Goal: Task Accomplishment & Management: Complete application form

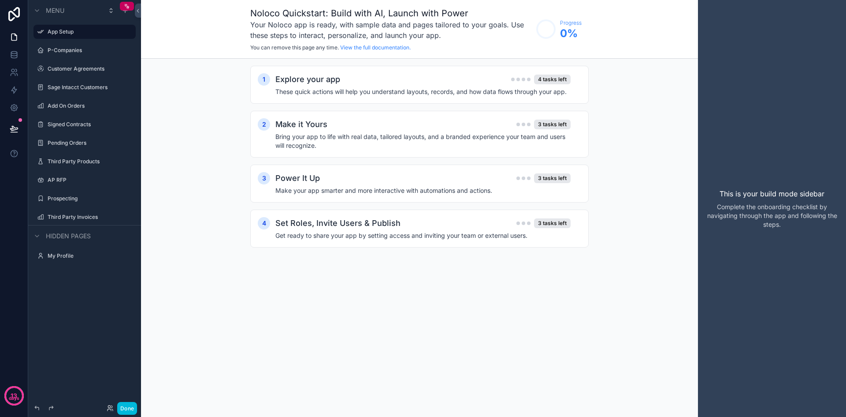
click at [599, 93] on div "1 Explore your app 4 tasks left These quick actions will help you understand la…" at bounding box center [419, 165] width 557 height 213
click at [53, 107] on label "Add On Orders" at bounding box center [89, 105] width 83 height 7
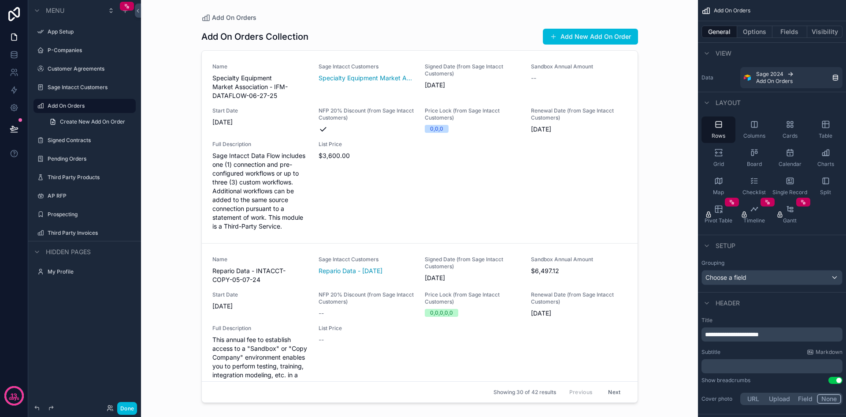
click at [634, 67] on div "scrollable content" at bounding box center [419, 203] width 451 height 406
click at [68, 30] on label "App Setup" at bounding box center [89, 31] width 83 height 7
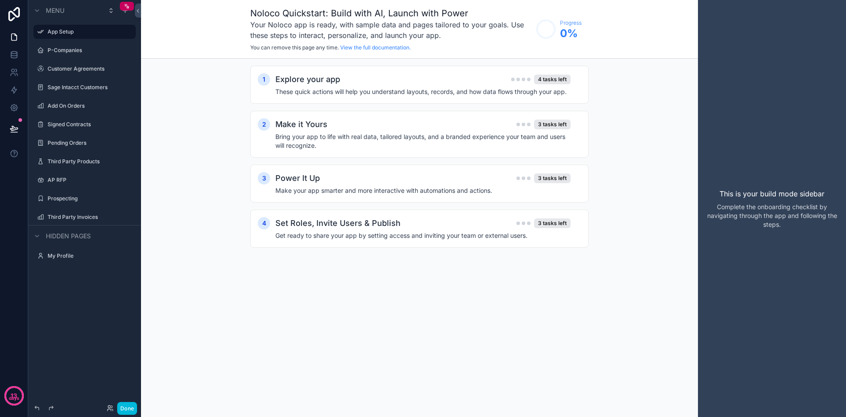
click at [58, 257] on label "My Profile" at bounding box center [89, 255] width 83 height 7
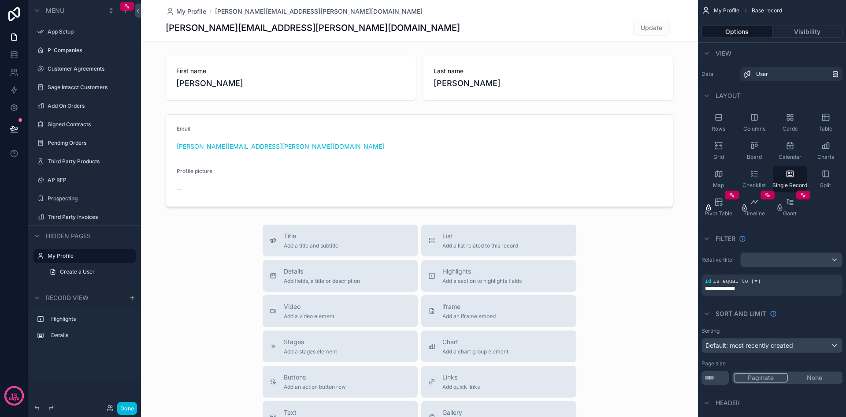
click at [16, 401] on p "days" at bounding box center [14, 398] width 11 height 7
click at [114, 10] on icon "scrollable content" at bounding box center [111, 10] width 7 height 7
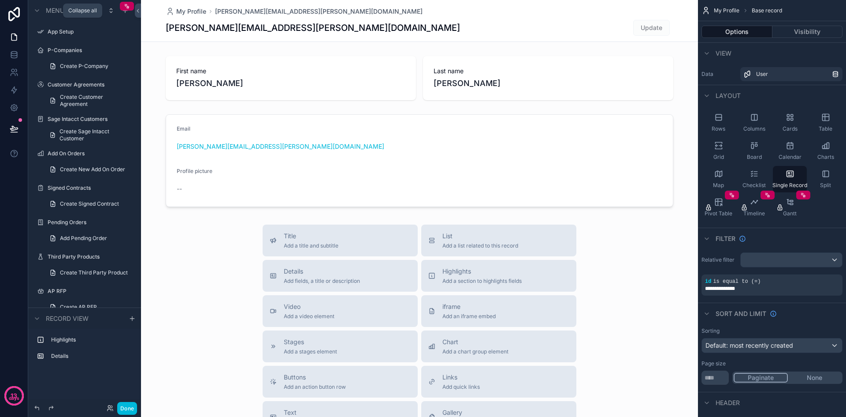
click at [114, 10] on icon "scrollable content" at bounding box center [111, 10] width 7 height 7
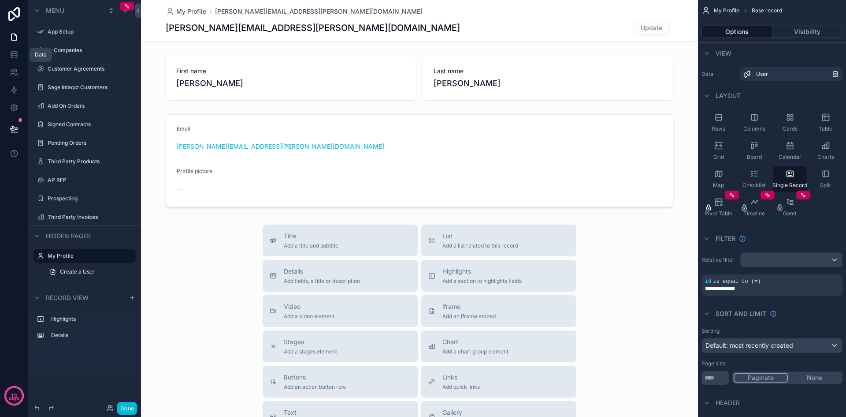
click at [17, 52] on icon at bounding box center [14, 54] width 6 height 4
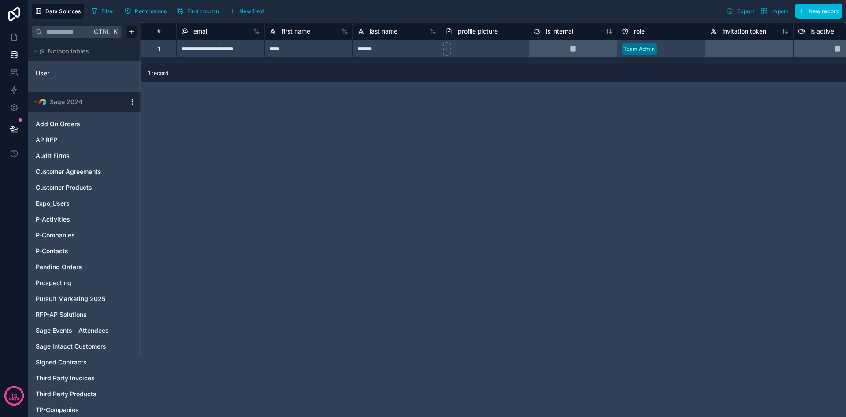
click at [72, 155] on link "Audit Firms" at bounding box center [76, 155] width 80 height 9
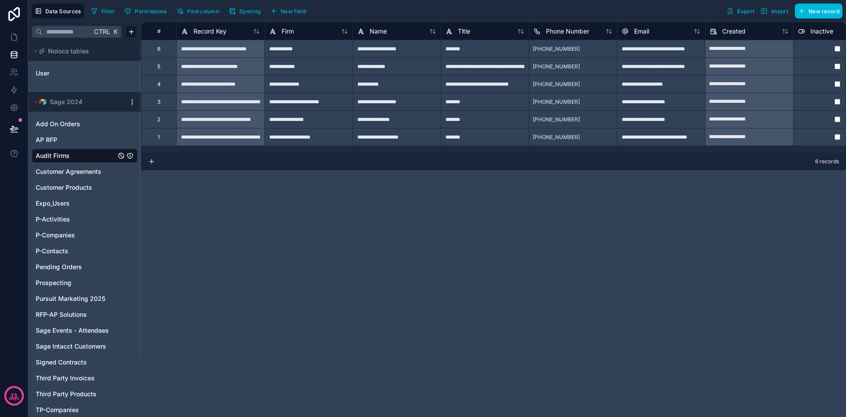
click at [61, 175] on span "Customer Agreements" at bounding box center [69, 171] width 66 height 9
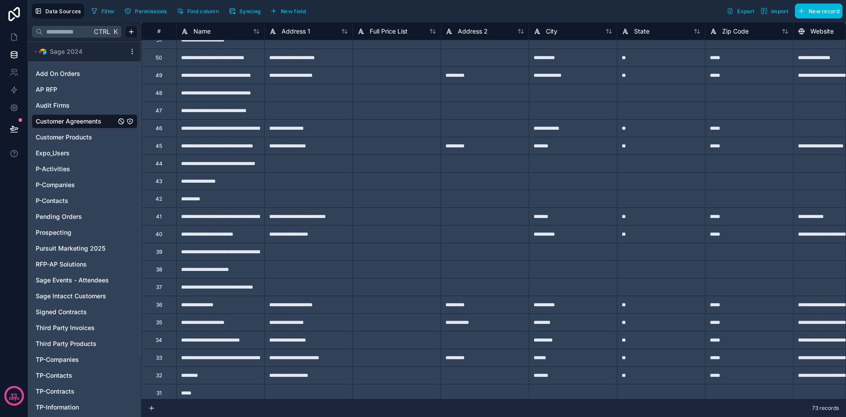
scroll to position [73, 0]
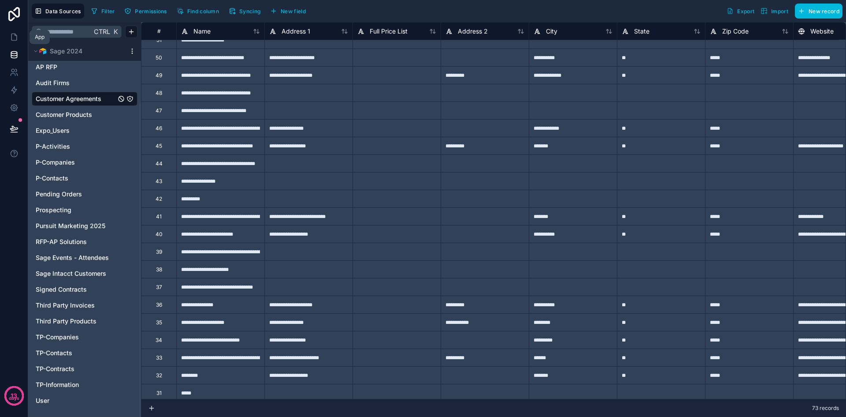
click at [15, 40] on icon at bounding box center [14, 37] width 9 height 9
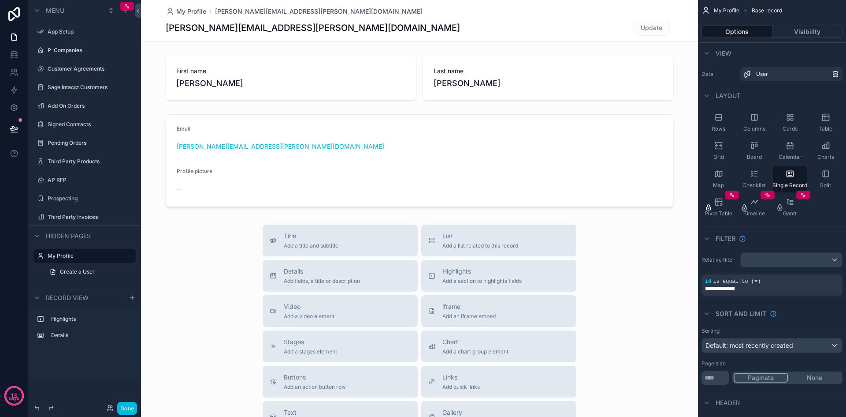
click at [0, 0] on icon "scrollable content" at bounding box center [0, 0] width 0 height 0
click at [102, 48] on label "P-Companies" at bounding box center [89, 50] width 83 height 7
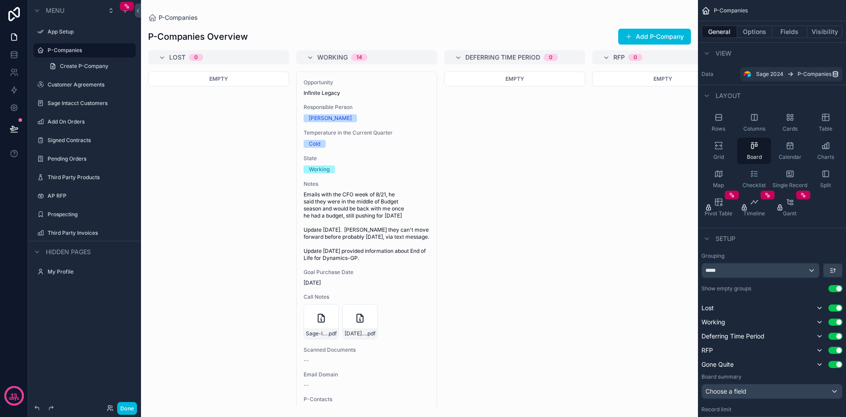
click at [0, 0] on icon "scrollable content" at bounding box center [0, 0] width 0 height 0
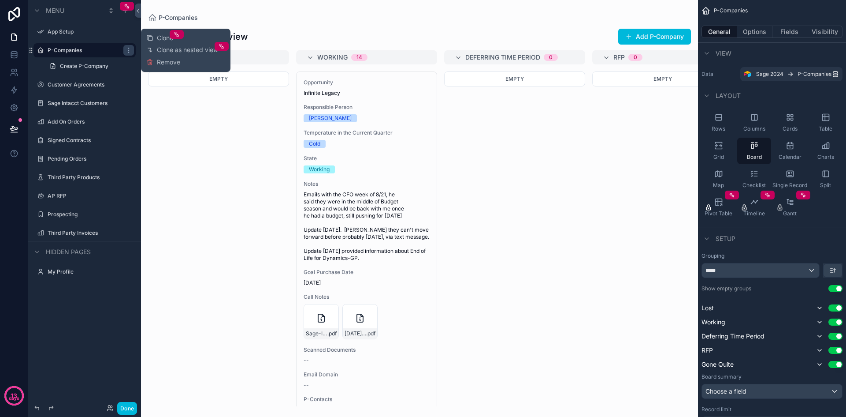
click at [156, 63] on button "Remove" at bounding box center [163, 62] width 34 height 9
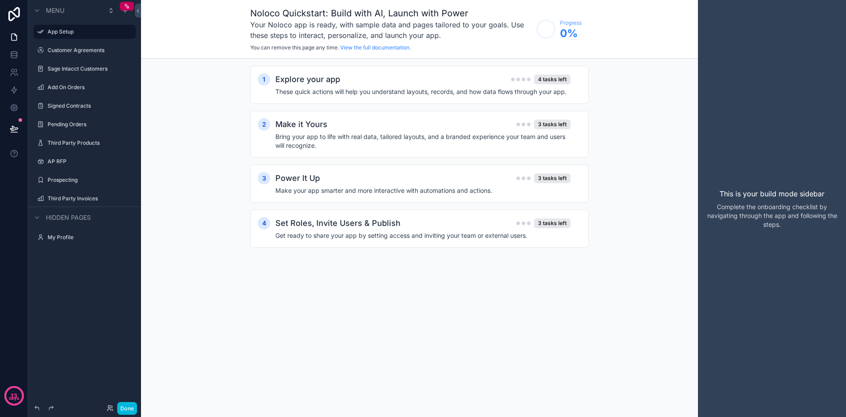
click at [0, 0] on icon "scrollable content" at bounding box center [0, 0] width 0 height 0
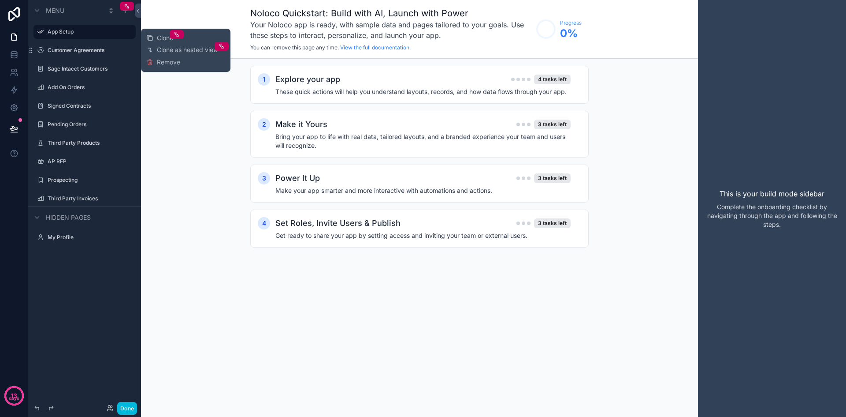
click at [171, 63] on span "Remove" at bounding box center [168, 62] width 23 height 9
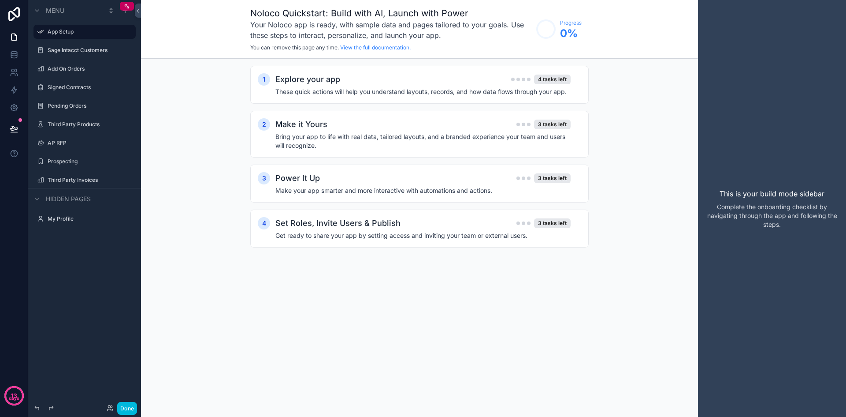
click at [60, 48] on label "Sage Intacct Customers" at bounding box center [89, 50] width 83 height 7
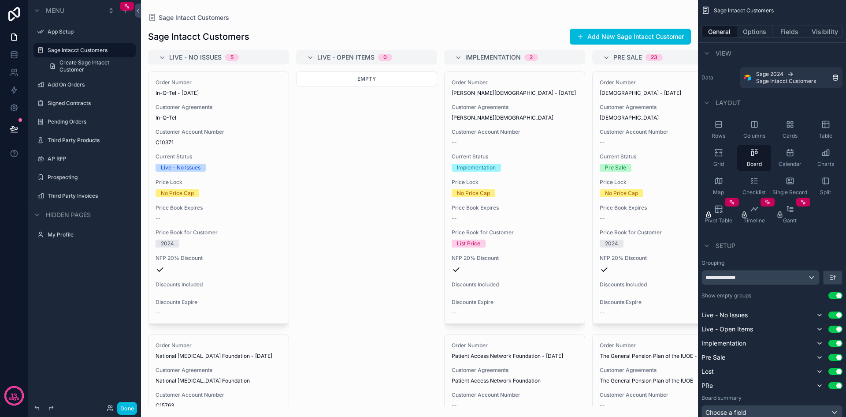
click at [0, 0] on icon "scrollable content" at bounding box center [0, 0] width 0 height 0
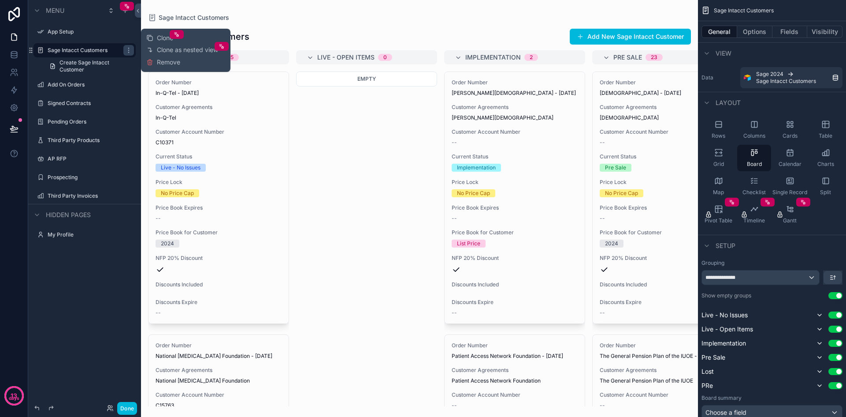
click at [166, 66] on span "Remove" at bounding box center [168, 62] width 23 height 9
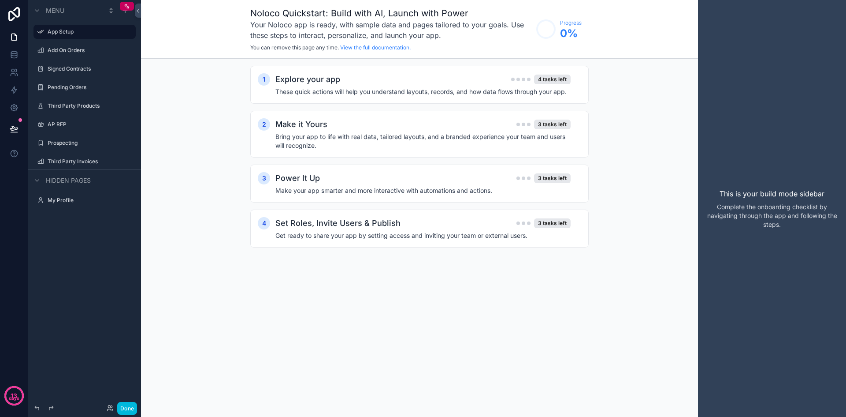
click at [73, 162] on label "Third Party Invoices" at bounding box center [89, 161] width 83 height 7
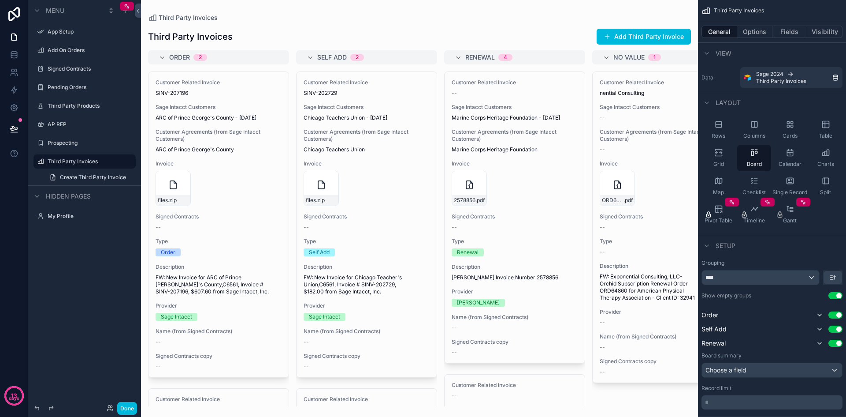
click at [0, 0] on icon "scrollable content" at bounding box center [0, 0] width 0 height 0
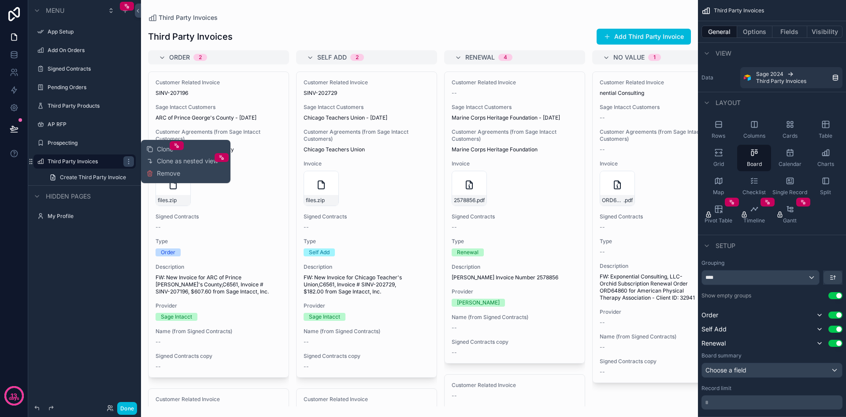
click at [162, 172] on span "Remove" at bounding box center [168, 173] width 23 height 9
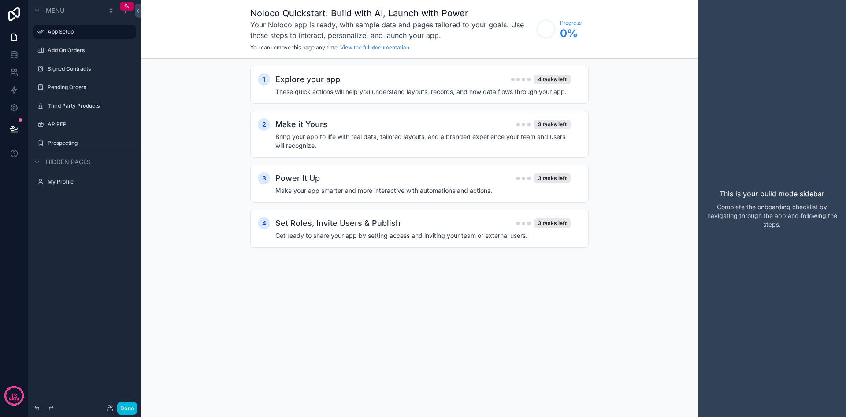
click at [0, 0] on icon "scrollable content" at bounding box center [0, 0] width 0 height 0
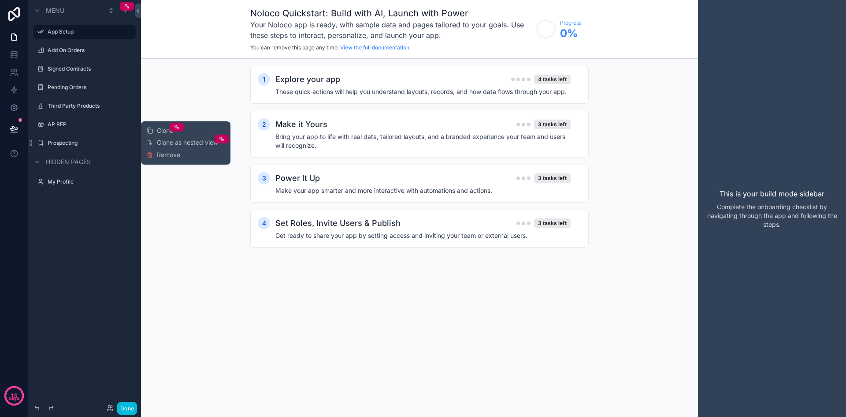
click at [170, 155] on span "Remove" at bounding box center [168, 154] width 23 height 9
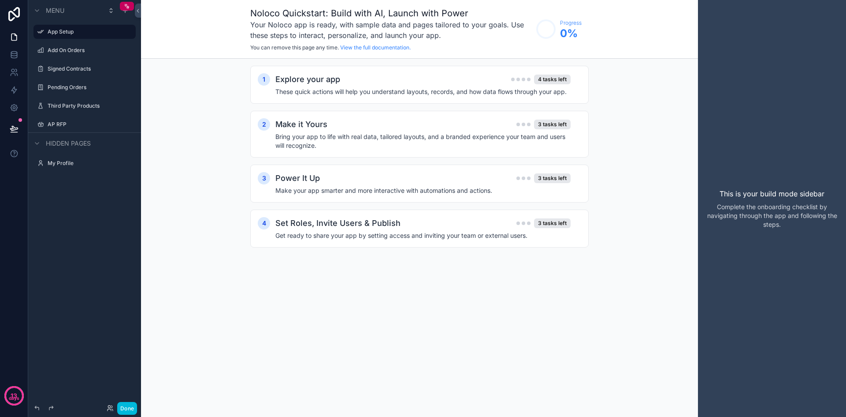
click at [0, 0] on icon "scrollable content" at bounding box center [0, 0] width 0 height 0
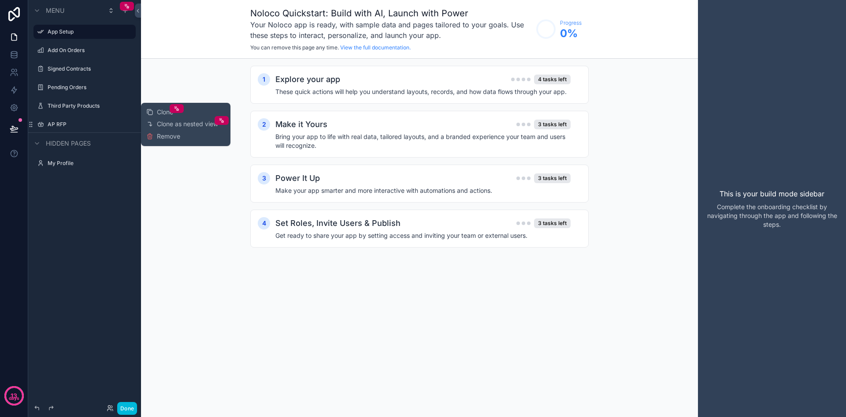
click at [164, 137] on span "Remove" at bounding box center [168, 136] width 23 height 9
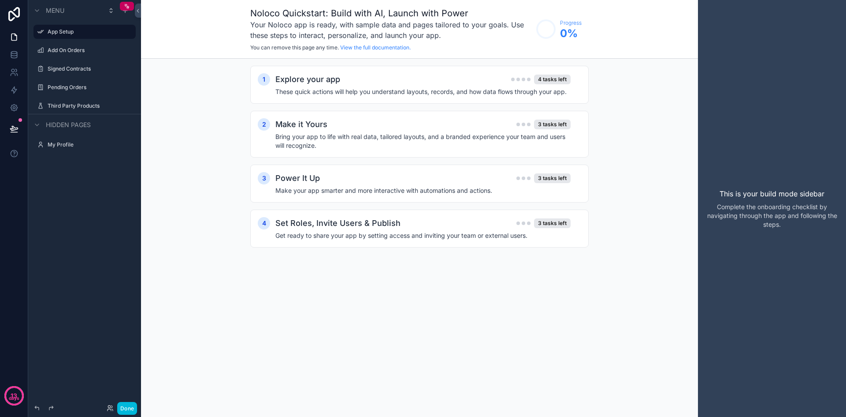
click at [0, 0] on icon "scrollable content" at bounding box center [0, 0] width 0 height 0
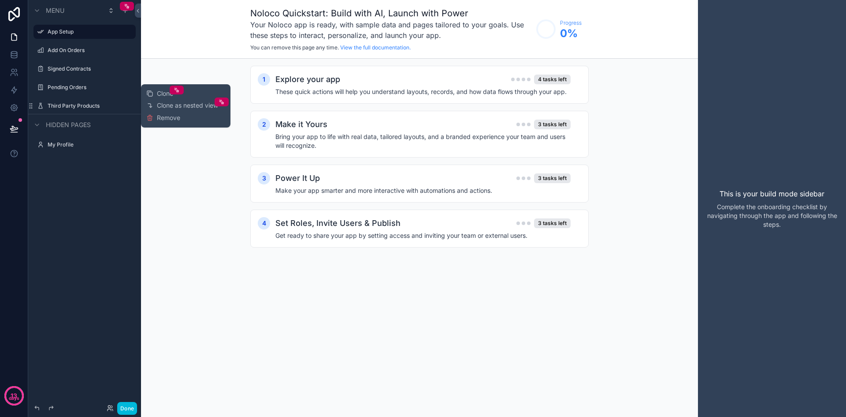
click at [153, 121] on button "Remove" at bounding box center [163, 117] width 34 height 9
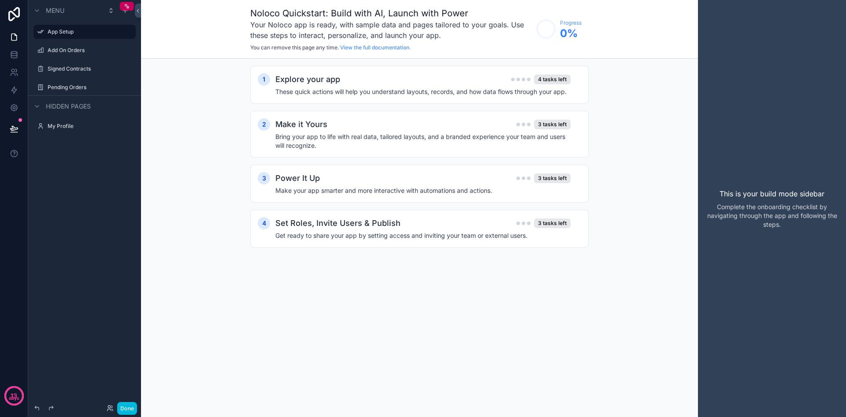
click at [0, 0] on icon "scrollable content" at bounding box center [0, 0] width 0 height 0
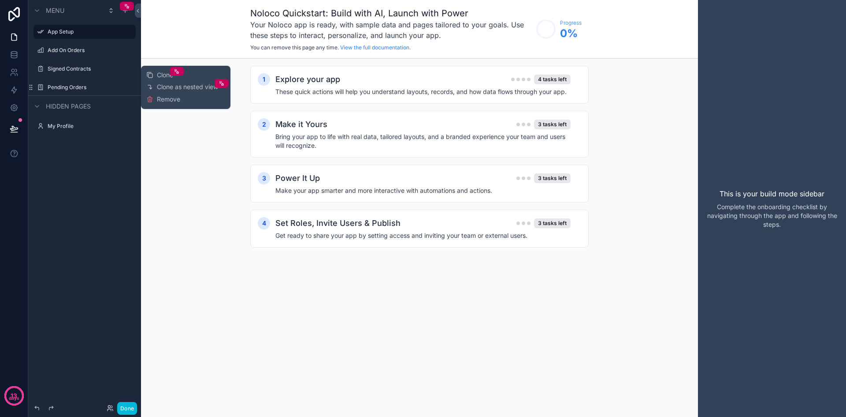
click at [169, 100] on span "Remove" at bounding box center [168, 99] width 23 height 9
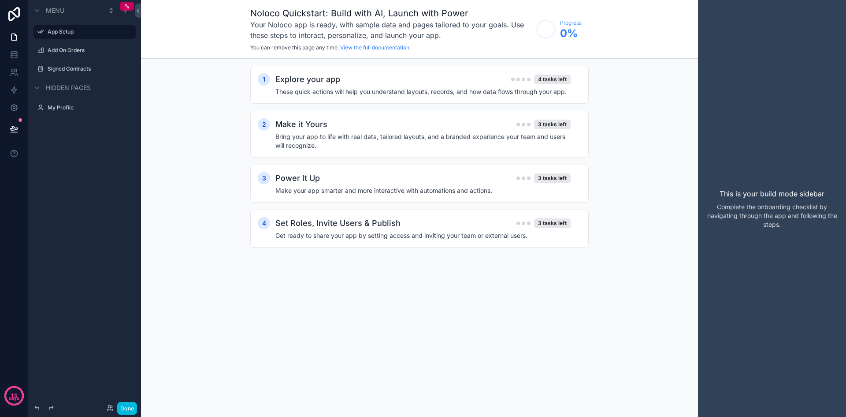
click at [0, 0] on icon "scrollable content" at bounding box center [0, 0] width 0 height 0
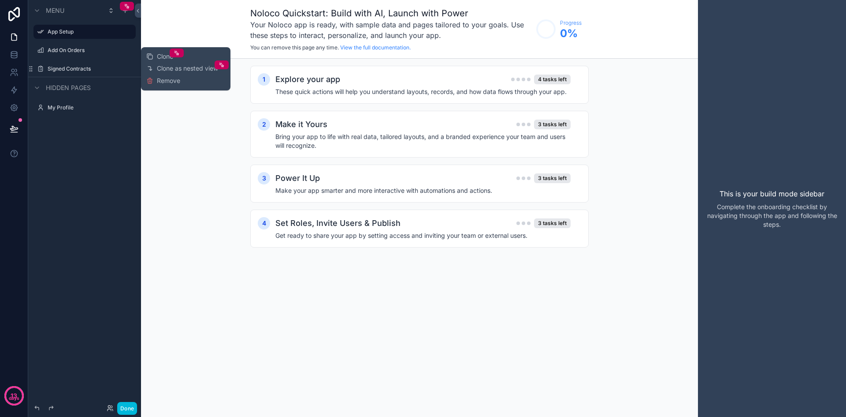
click at [172, 79] on span "Remove" at bounding box center [168, 80] width 23 height 9
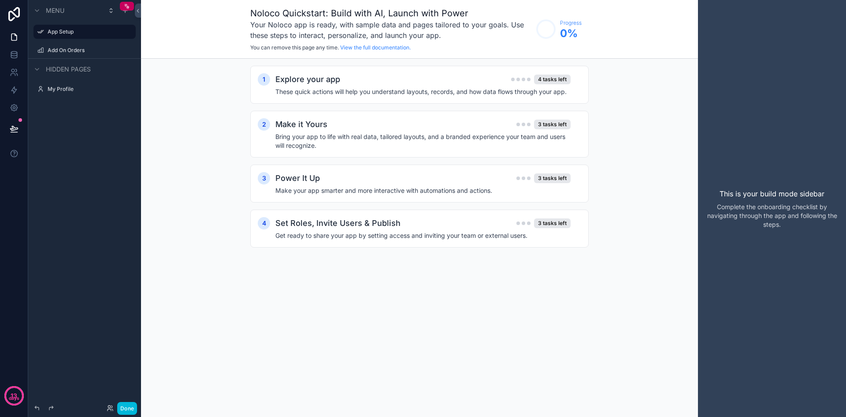
click at [0, 0] on icon "scrollable content" at bounding box center [0, 0] width 0 height 0
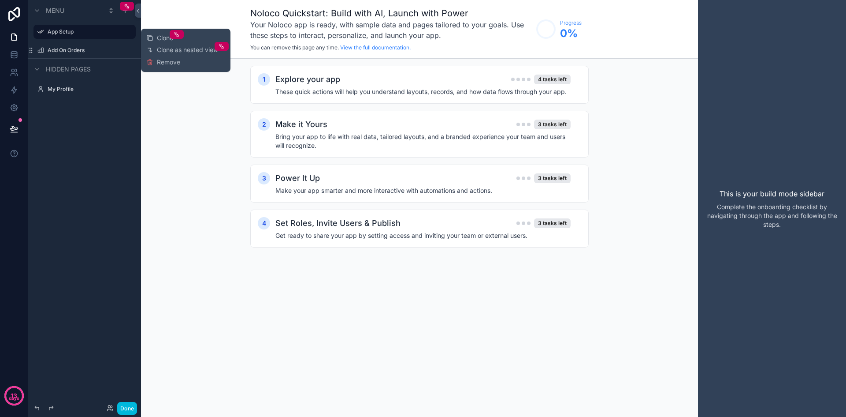
click at [175, 63] on span "Remove" at bounding box center [168, 62] width 23 height 9
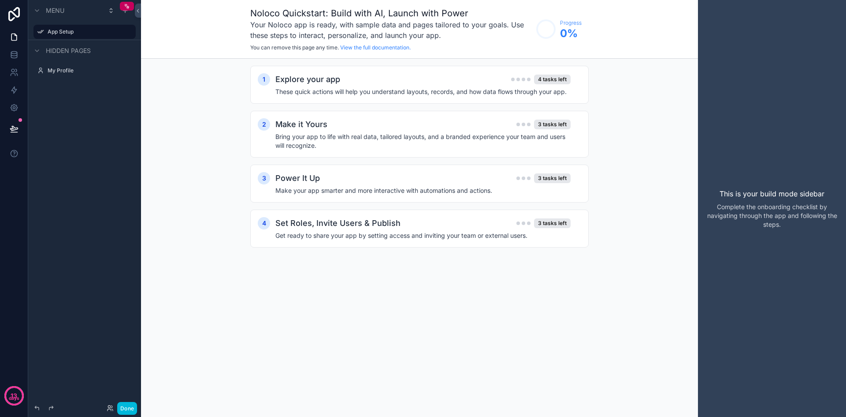
click at [101, 38] on div "App Setup" at bounding box center [84, 32] width 99 height 14
click at [82, 30] on label "App Setup" at bounding box center [89, 31] width 83 height 7
click at [0, 0] on icon "scrollable content" at bounding box center [0, 0] width 0 height 0
click at [127, 32] on icon "scrollable content" at bounding box center [128, 31] width 7 height 7
click at [159, 37] on span "Remove" at bounding box center [168, 38] width 23 height 9
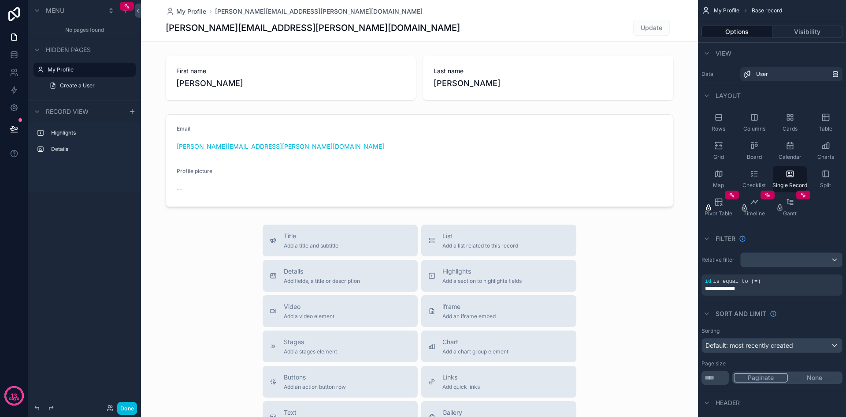
click at [69, 136] on div "Highlights" at bounding box center [91, 132] width 81 height 7
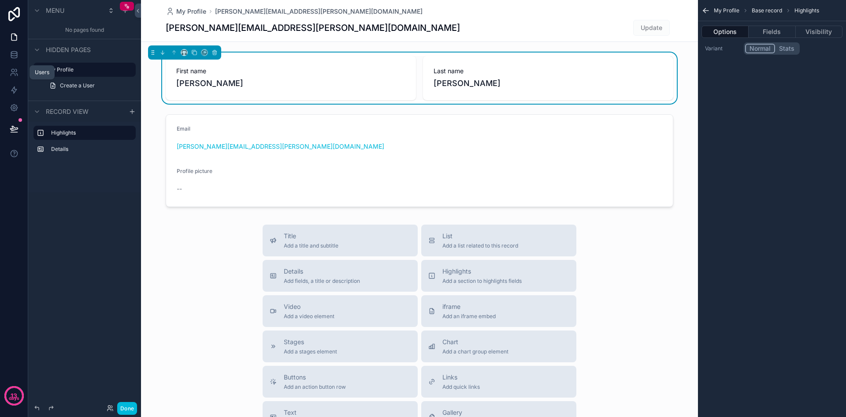
click at [17, 64] on link at bounding box center [14, 72] width 28 height 18
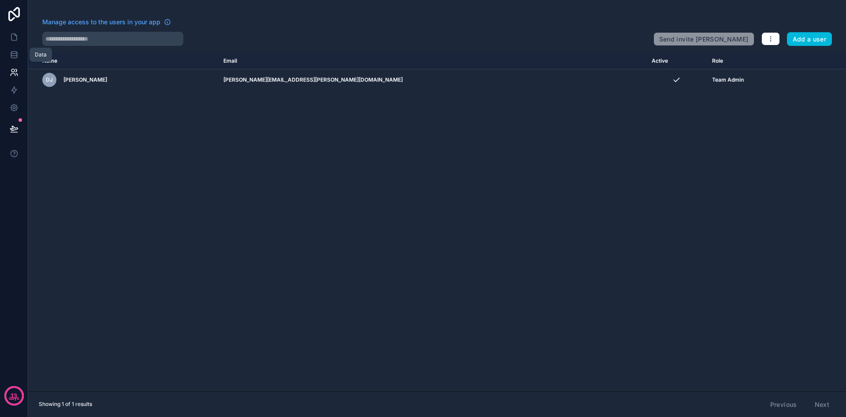
click at [16, 56] on icon at bounding box center [14, 57] width 6 height 4
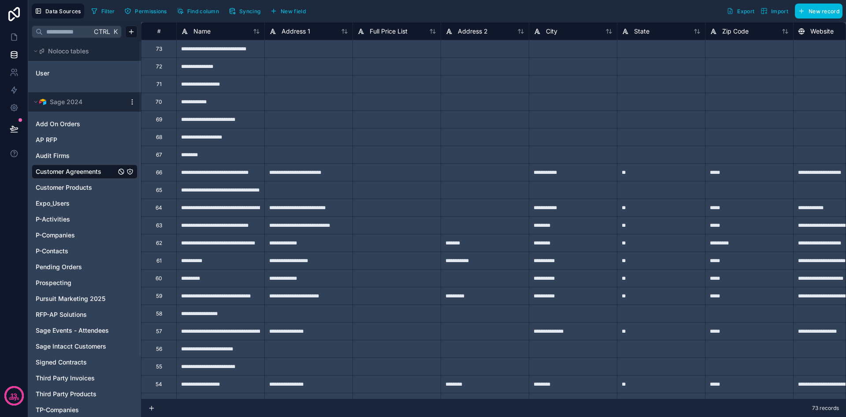
click at [19, 16] on icon at bounding box center [13, 14] width 11 height 14
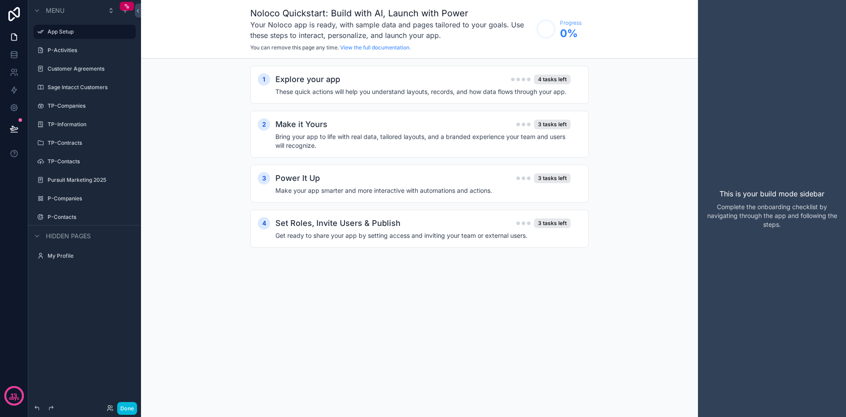
click at [75, 160] on label "TP-Contacts" at bounding box center [89, 161] width 83 height 7
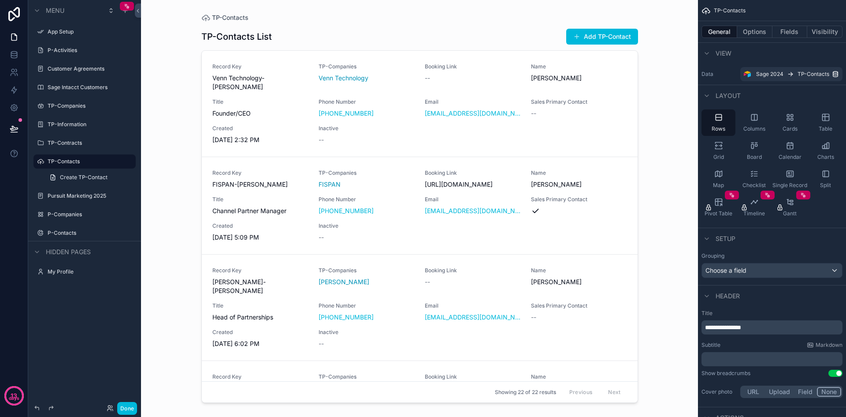
scroll to position [44, 0]
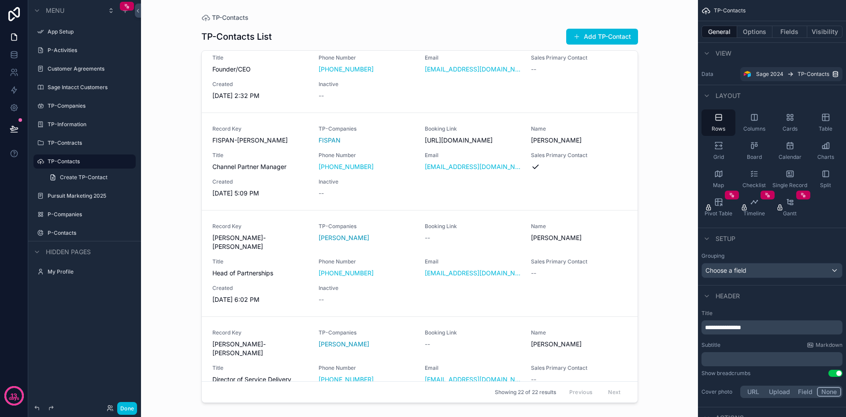
click at [74, 108] on label "TP-Companies" at bounding box center [89, 105] width 83 height 7
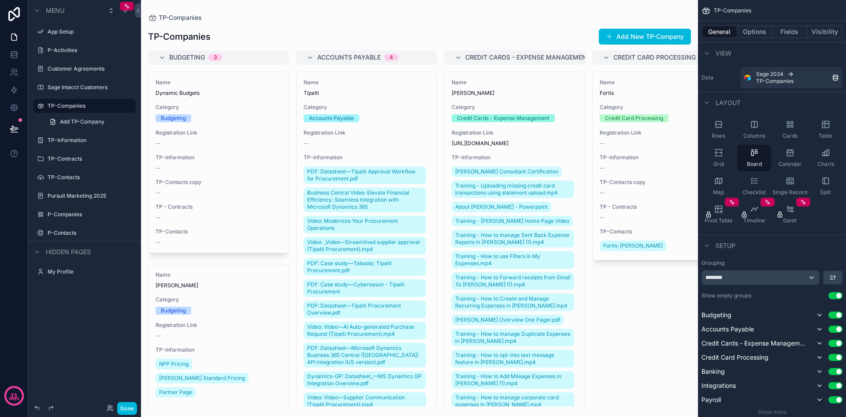
click at [86, 120] on span "Add TP-Company" at bounding box center [82, 121] width 45 height 7
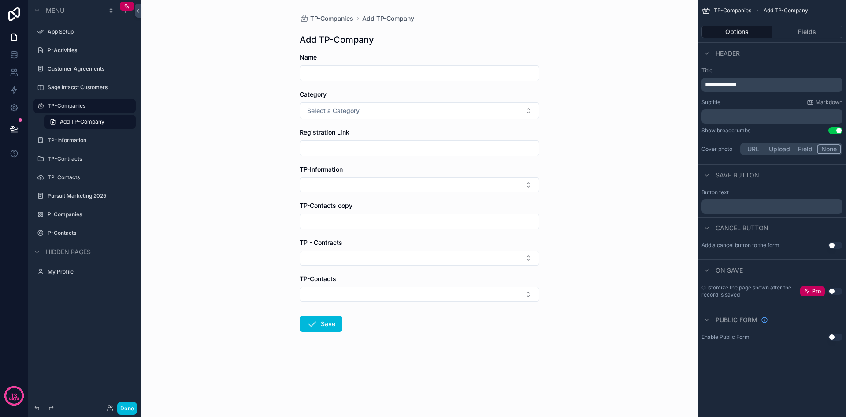
click at [60, 137] on div "TP-Information" at bounding box center [91, 140] width 86 height 7
click at [21, 74] on link at bounding box center [14, 72] width 28 height 18
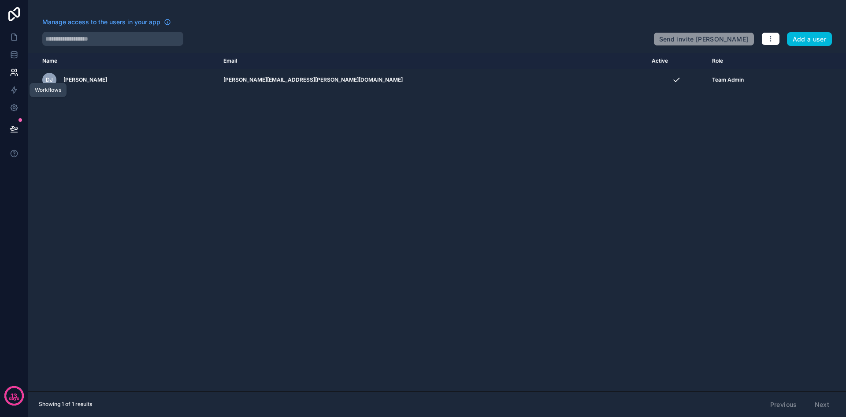
click at [13, 91] on icon at bounding box center [13, 90] width 5 height 7
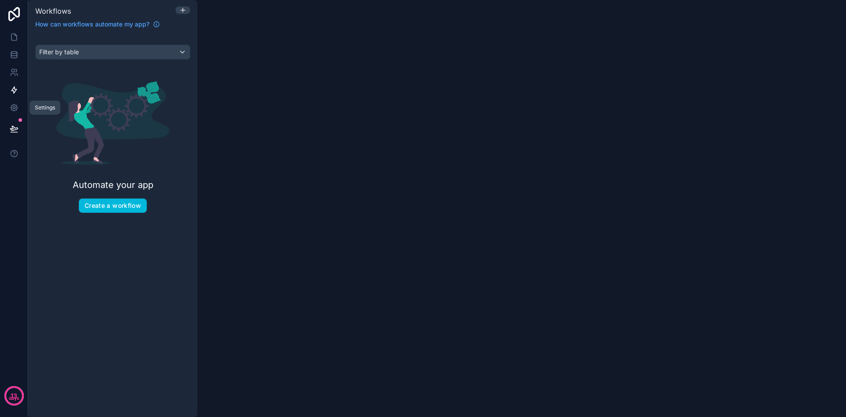
click at [14, 106] on icon at bounding box center [14, 107] width 9 height 9
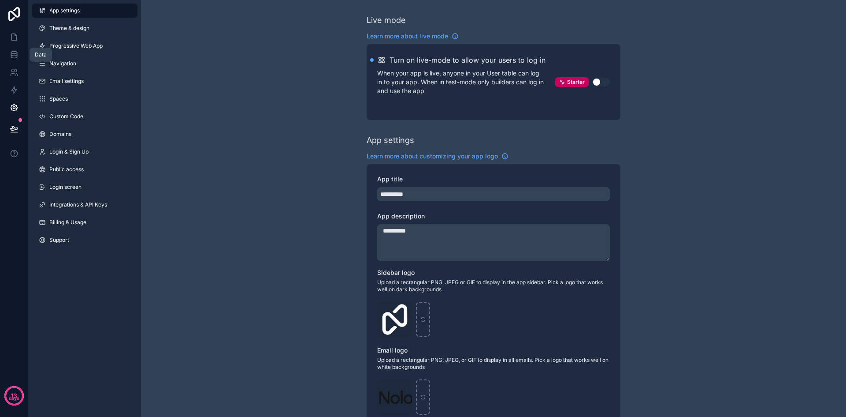
click at [19, 48] on link at bounding box center [14, 55] width 28 height 18
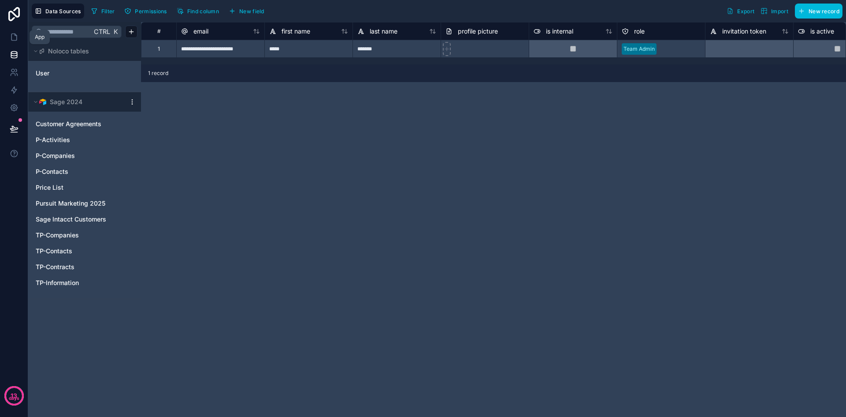
click at [14, 39] on icon at bounding box center [14, 37] width 9 height 9
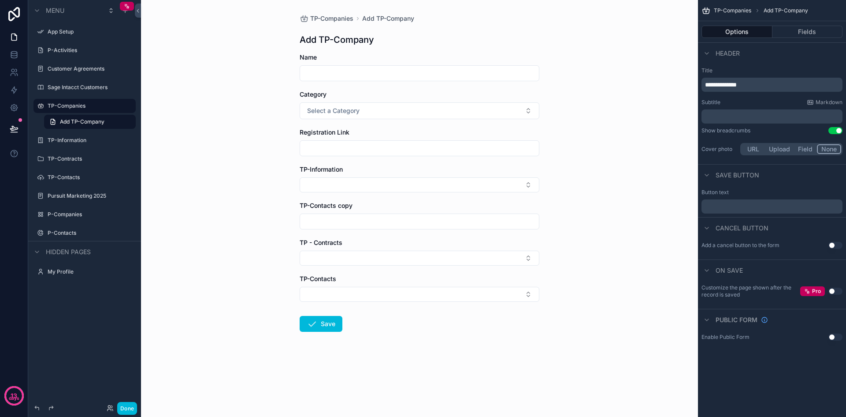
click at [10, 395] on p "days" at bounding box center [14, 398] width 11 height 7
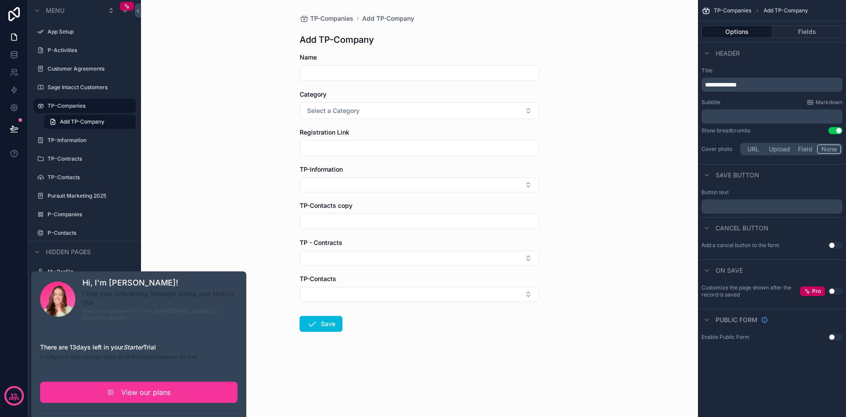
click at [134, 332] on div "Hi, I'm Gill! I'll be your Onboarding Manager during your Noloco trial Solution…" at bounding box center [138, 339] width 197 height 126
click at [142, 387] on span "View our plans" at bounding box center [145, 392] width 49 height 11
